Goal: Transaction & Acquisition: Purchase product/service

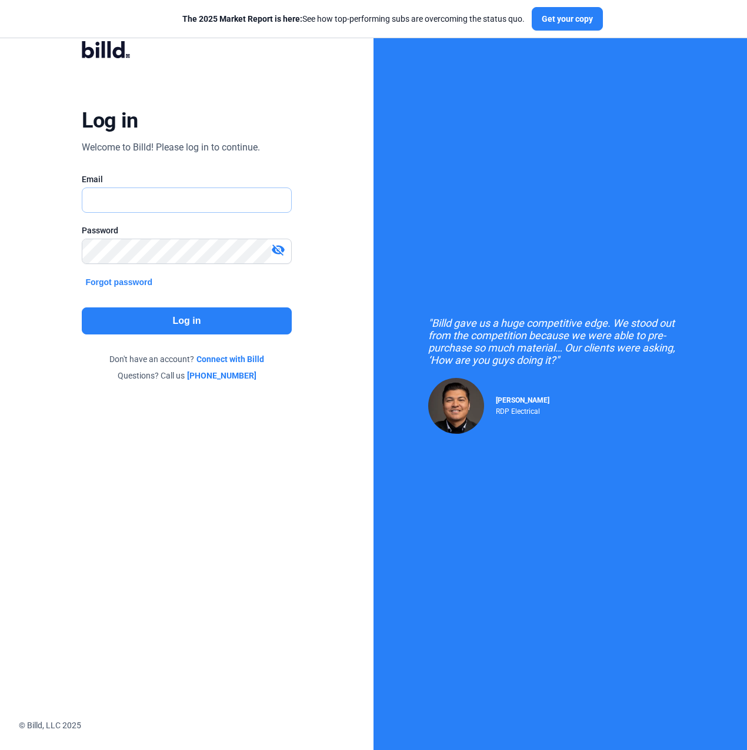
type input "[PERSON_NAME][EMAIL_ADDRESS][PERSON_NAME][DOMAIN_NAME]"
click at [106, 317] on button "Log in" at bounding box center [186, 321] width 209 height 27
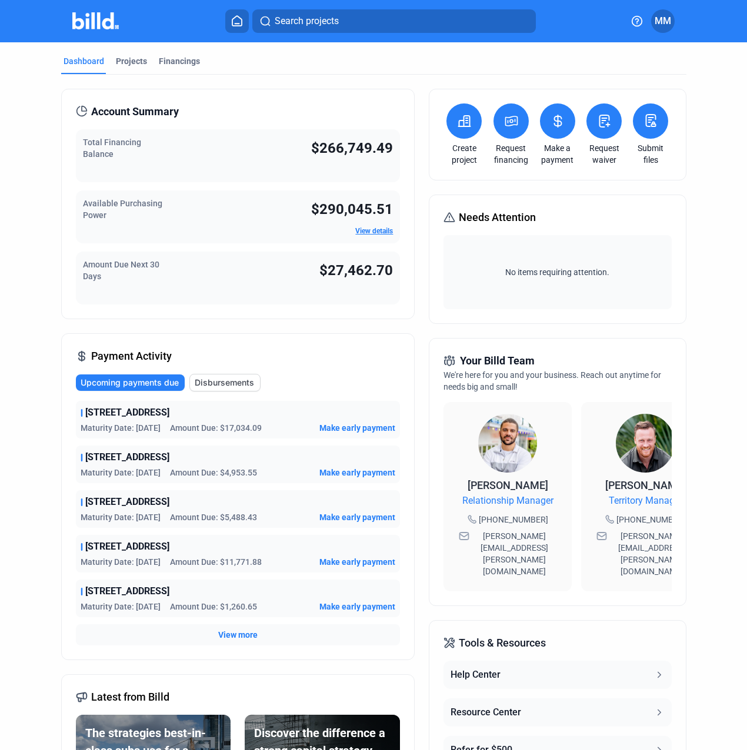
click at [504, 123] on icon at bounding box center [511, 121] width 15 height 14
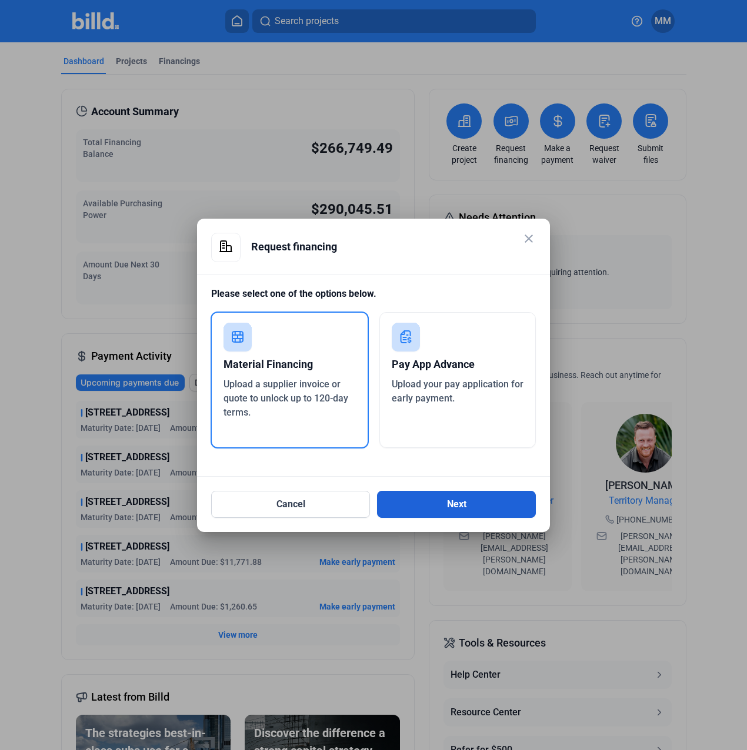
click at [446, 507] on button "Next" at bounding box center [456, 504] width 159 height 27
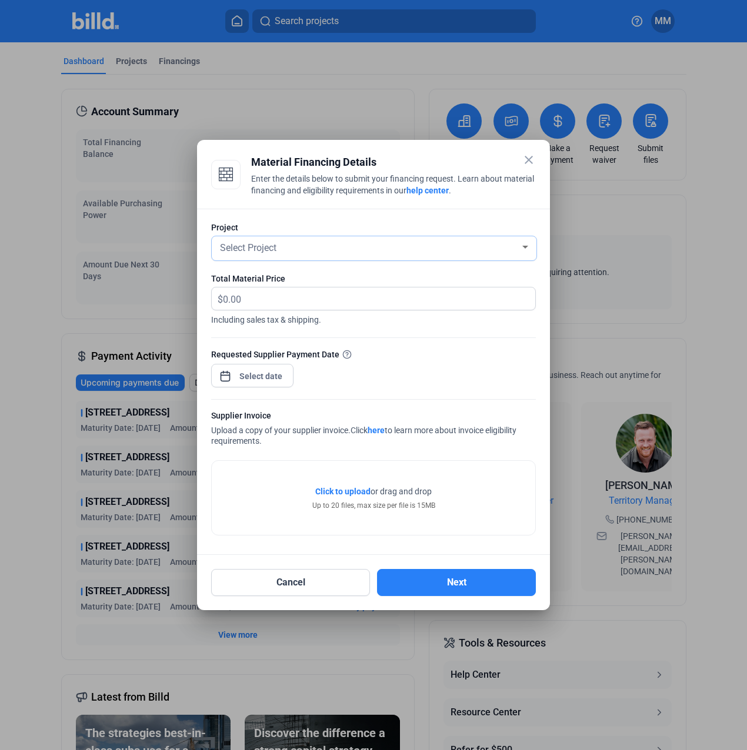
click at [336, 248] on div "Select Project" at bounding box center [369, 247] width 302 height 16
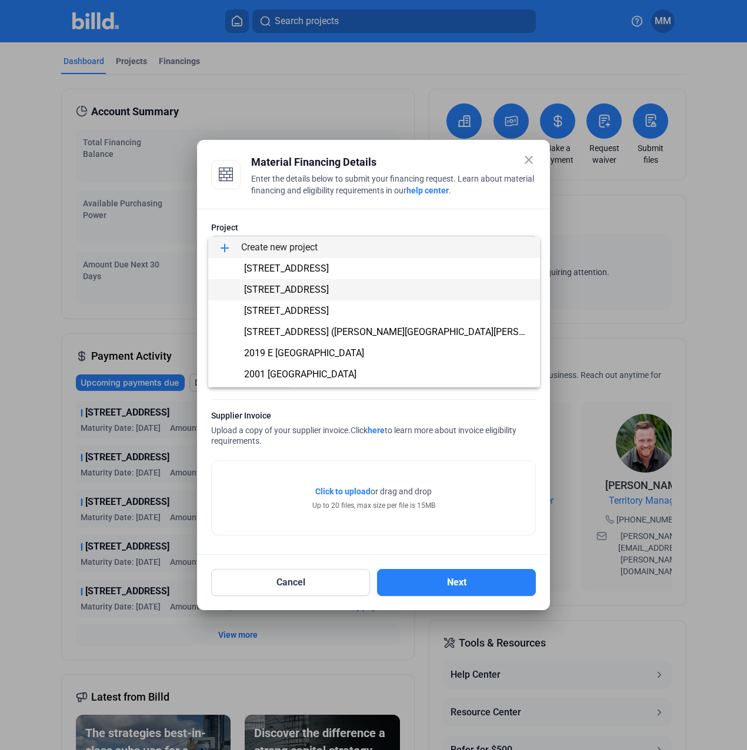
click at [323, 280] on span "[STREET_ADDRESS]" at bounding box center [374, 289] width 313 height 21
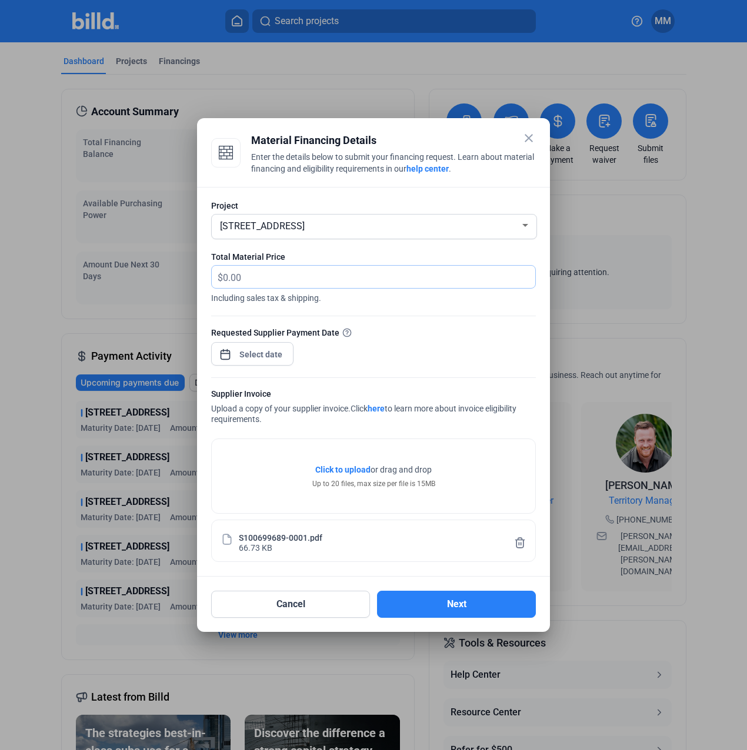
click at [305, 277] on input "text" at bounding box center [372, 277] width 299 height 23
type input "1,663.79"
click at [263, 356] on div "close Material Financing Details Enter the details below to submit your financi…" at bounding box center [373, 375] width 747 height 750
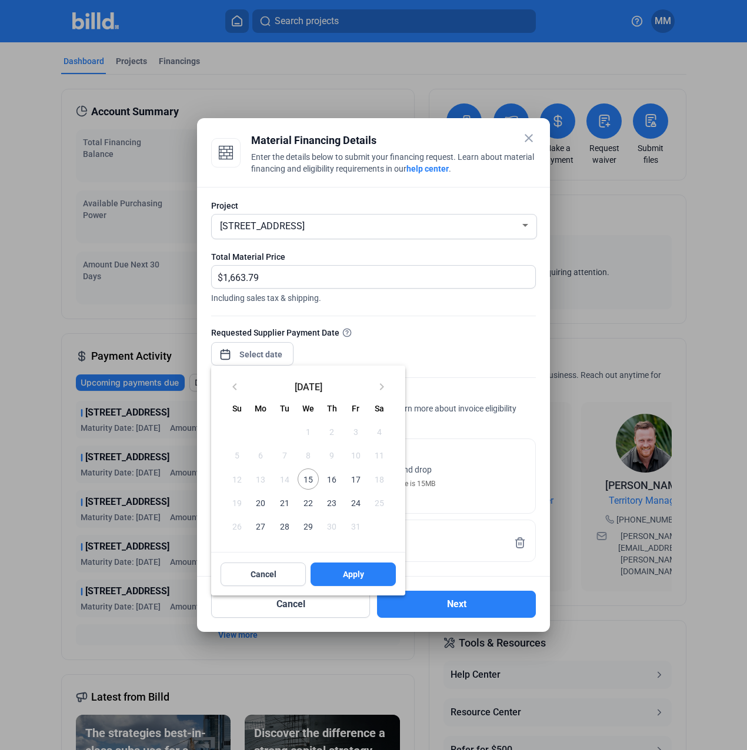
click at [304, 477] on span "15" at bounding box center [308, 479] width 21 height 21
click at [334, 566] on button "Apply" at bounding box center [352, 575] width 85 height 24
type input "[DATE]"
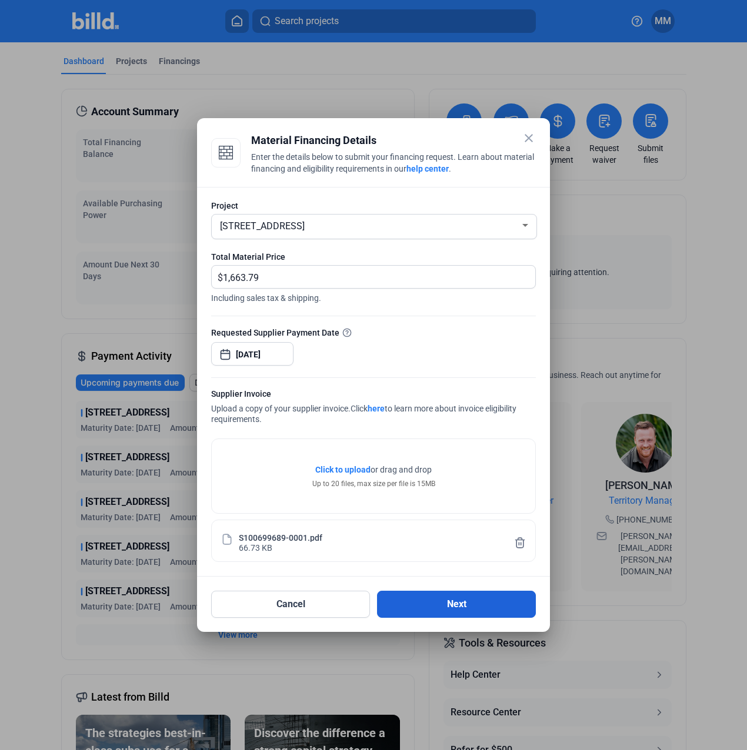
click at [426, 598] on button "Next" at bounding box center [456, 604] width 159 height 27
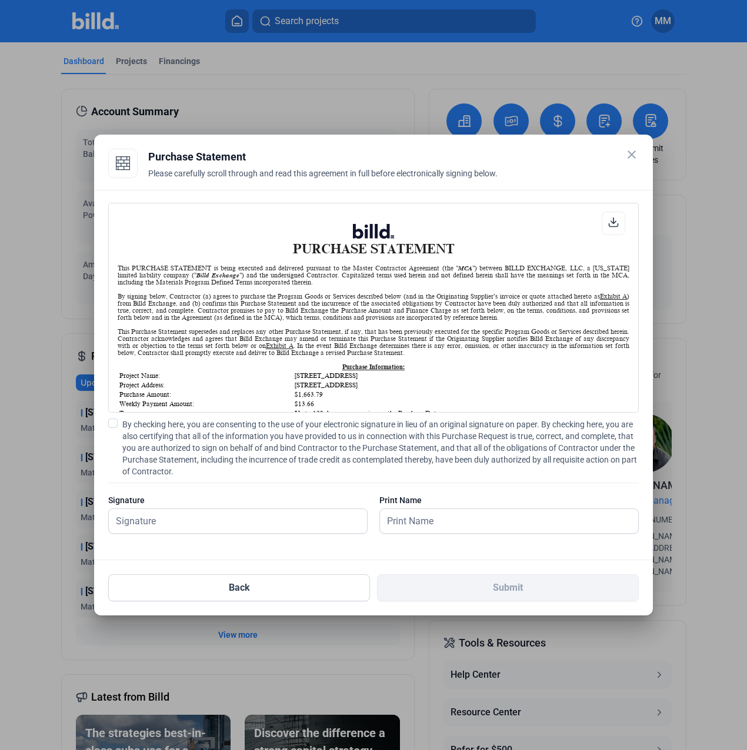
scroll to position [1, 0]
click at [163, 447] on span "By checking here, you are consenting to the use of your electronic signature in…" at bounding box center [380, 448] width 516 height 59
click at [0, 0] on input "By checking here, you are consenting to the use of your electronic signature in…" at bounding box center [0, 0] width 0 height 0
click at [156, 526] on input "text" at bounding box center [231, 521] width 245 height 24
type input "[PERSON_NAME][DATE]"
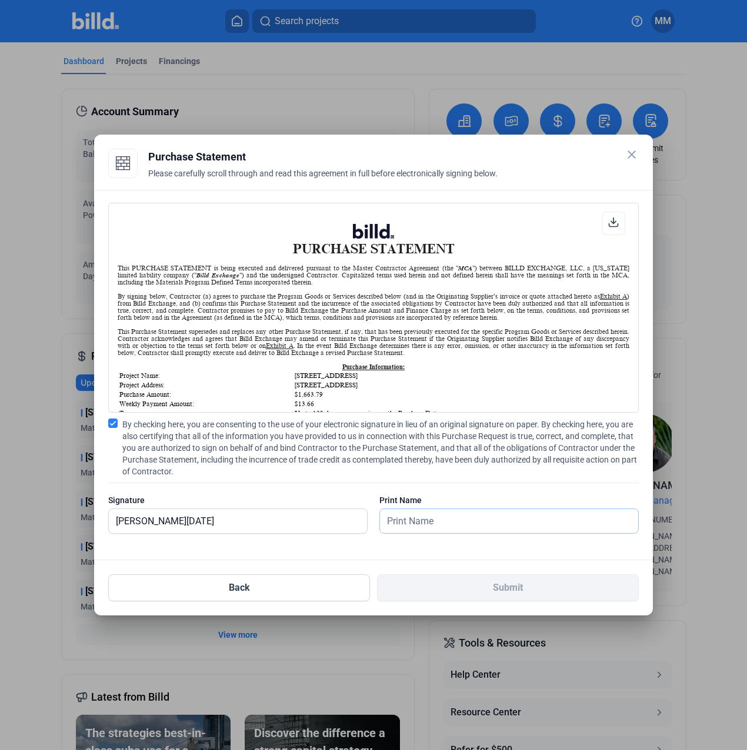
type input "[PERSON_NAME][DATE]"
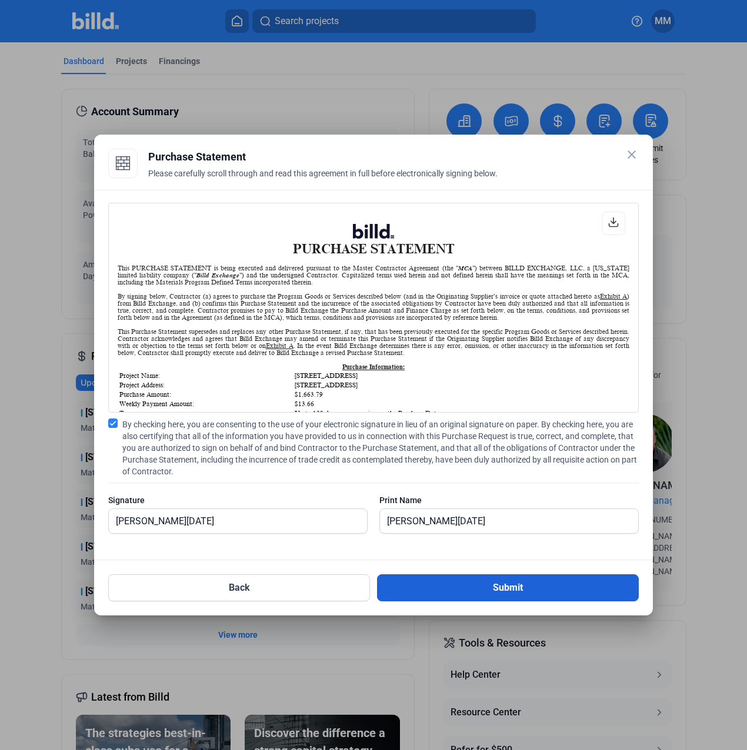
click at [391, 590] on button "Submit" at bounding box center [508, 587] width 262 height 27
